Goal: Information Seeking & Learning: Find specific fact

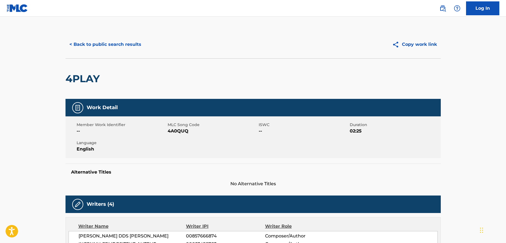
click at [108, 42] on button "< Back to public search results" at bounding box center [105, 44] width 80 height 14
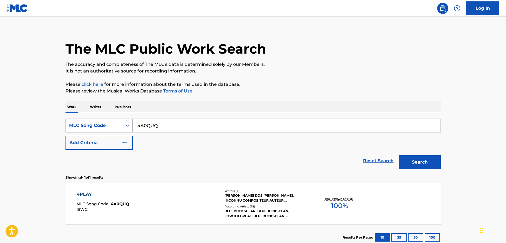
drag, startPoint x: 161, startPoint y: 127, endPoint x: 121, endPoint y: 122, distance: 40.3
click at [121, 122] on div "SearchWithCriteriaa4013ae8-1dd3-4e1d-8842-61773a0b98bf MLC Song Code 4A0QUQ" at bounding box center [252, 125] width 375 height 14
paste input "BA8ZJS"
type input "BA8ZJS"
click at [399, 155] on button "Search" at bounding box center [420, 162] width 42 height 14
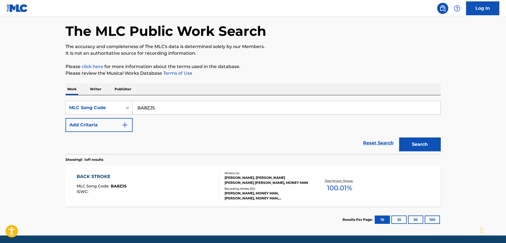
scroll to position [26, 0]
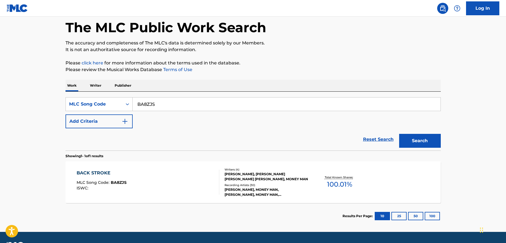
click at [136, 178] on div "BACK STROKE MLC Song Code : BA8ZJS ISWC :" at bounding box center [148, 182] width 143 height 25
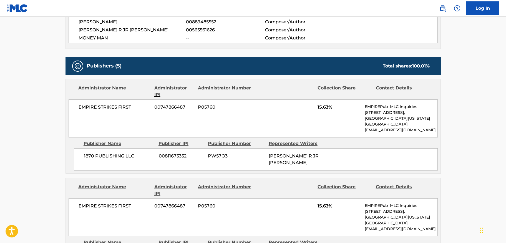
scroll to position [228, 0]
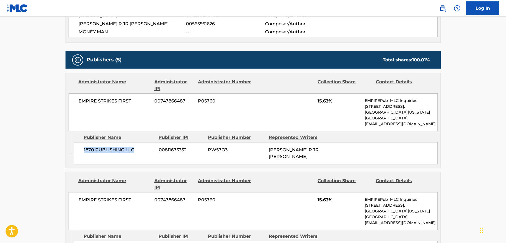
drag, startPoint x: 83, startPoint y: 150, endPoint x: 138, endPoint y: 150, distance: 54.9
click at [138, 150] on div "1870 PUBLISHING LLC 00811673352 PW57O3 [PERSON_NAME] R JR [PERSON_NAME]" at bounding box center [256, 153] width 364 height 22
drag, startPoint x: 270, startPoint y: 150, endPoint x: 299, endPoint y: 150, distance: 29.1
click at [299, 150] on span "[PERSON_NAME] R JR [PERSON_NAME]" at bounding box center [294, 153] width 50 height 12
drag, startPoint x: 304, startPoint y: 157, endPoint x: 267, endPoint y: 150, distance: 38.5
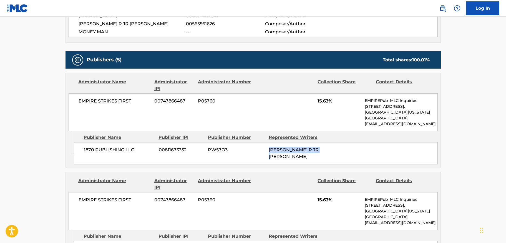
click at [267, 150] on div "1870 PUBLISHING LLC 00811673352 PW57O3 [PERSON_NAME] R JR [PERSON_NAME]" at bounding box center [256, 153] width 364 height 22
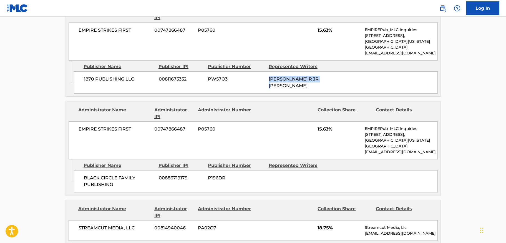
scroll to position [305, 0]
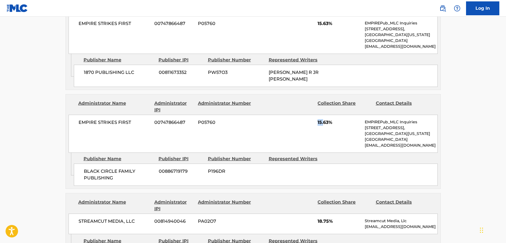
drag, startPoint x: 315, startPoint y: 125, endPoint x: 325, endPoint y: 125, distance: 9.4
click at [325, 125] on div "EMPIRE STRIKES FIRST 00747866487 P05760 15.63% EMPIREPub_MLC Inquiries [STREET_…" at bounding box center [253, 134] width 369 height 38
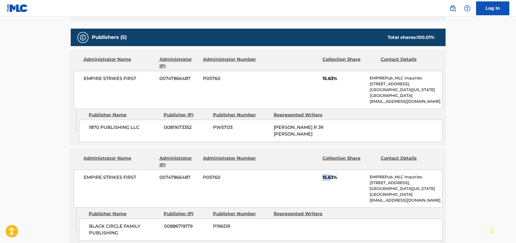
scroll to position [252, 0]
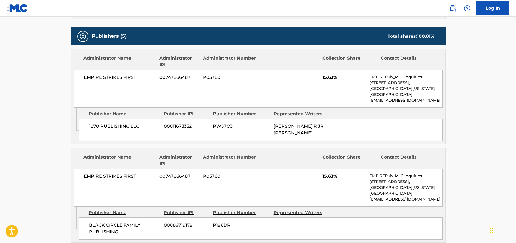
click at [60, 118] on main "< Back to public search results Copy work link BACK STROKE Work Detail Member W…" at bounding box center [258, 233] width 516 height 936
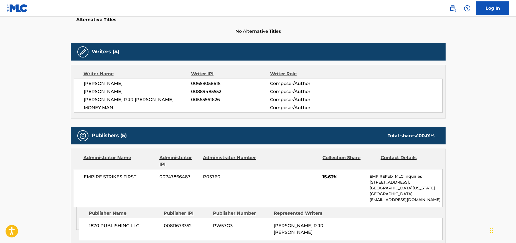
scroll to position [0, 0]
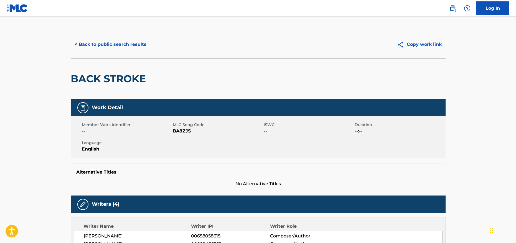
click at [97, 38] on button "< Back to public search results" at bounding box center [111, 44] width 80 height 14
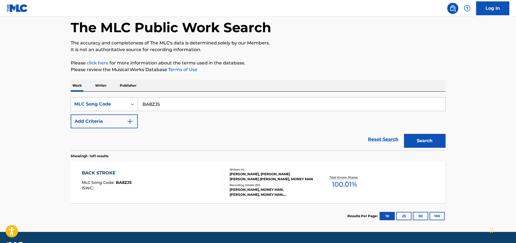
drag, startPoint x: 182, startPoint y: 103, endPoint x: 118, endPoint y: 101, distance: 64.7
click at [117, 101] on div "SearchWithCriteriaa4013ae8-1dd3-4e1d-8842-61773a0b98bf MLC Song Code BA8ZJS" at bounding box center [258, 104] width 375 height 14
paste input "1C1AXL"
click at [152, 105] on input "1C1AXL" at bounding box center [292, 103] width 308 height 13
type input "1C1AXL"
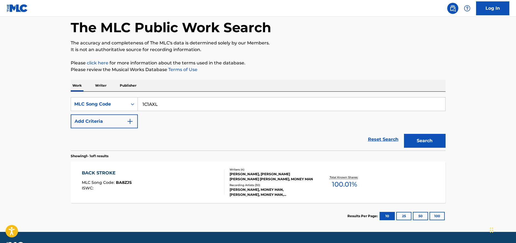
click at [404, 134] on button "Search" at bounding box center [425, 141] width 42 height 14
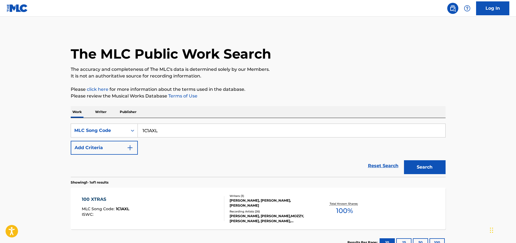
click at [153, 198] on div "100 XTRAS MLC Song Code : 1C1AXL ISWC :" at bounding box center [153, 208] width 143 height 25
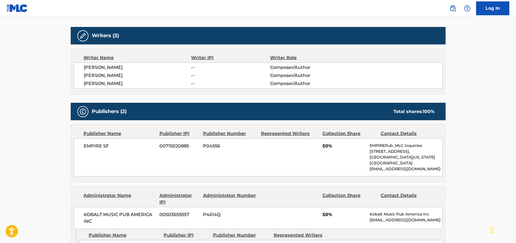
scroll to position [166, 0]
